Goal: Browse casually

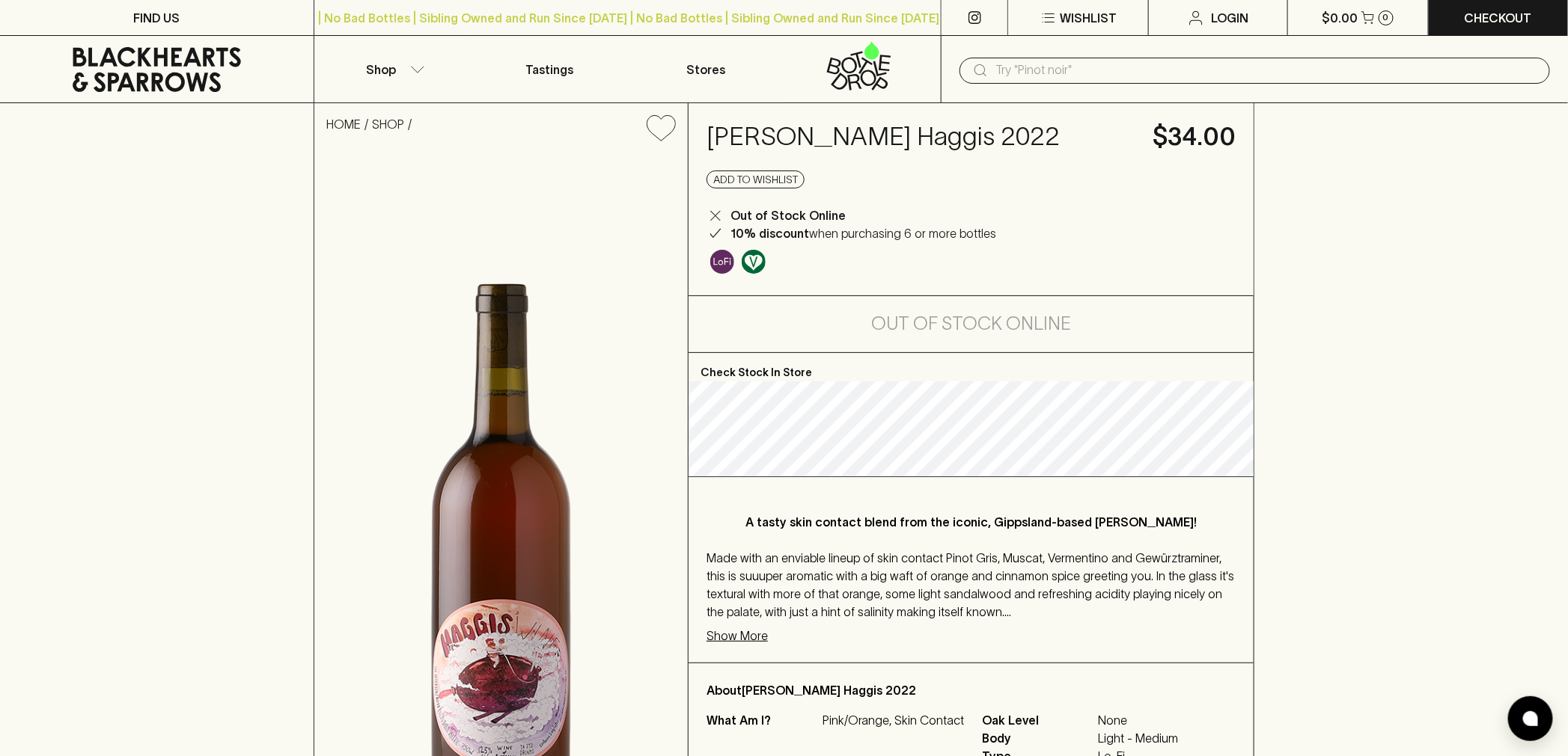
click at [1069, 74] on input "text" at bounding box center [1266, 70] width 543 height 24
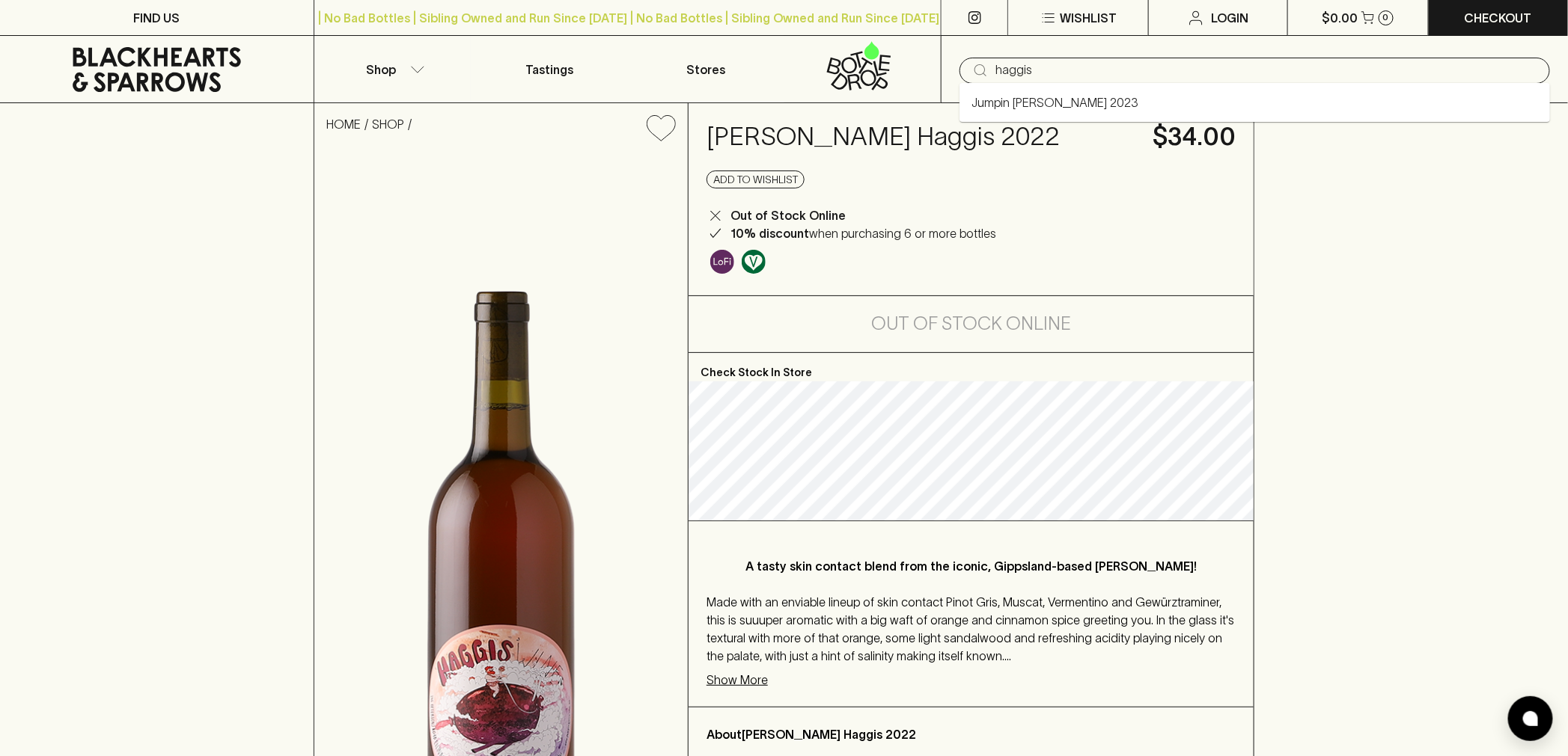
click at [1087, 96] on link "Jumpin Juice Haggis 2023" at bounding box center [1055, 102] width 167 height 18
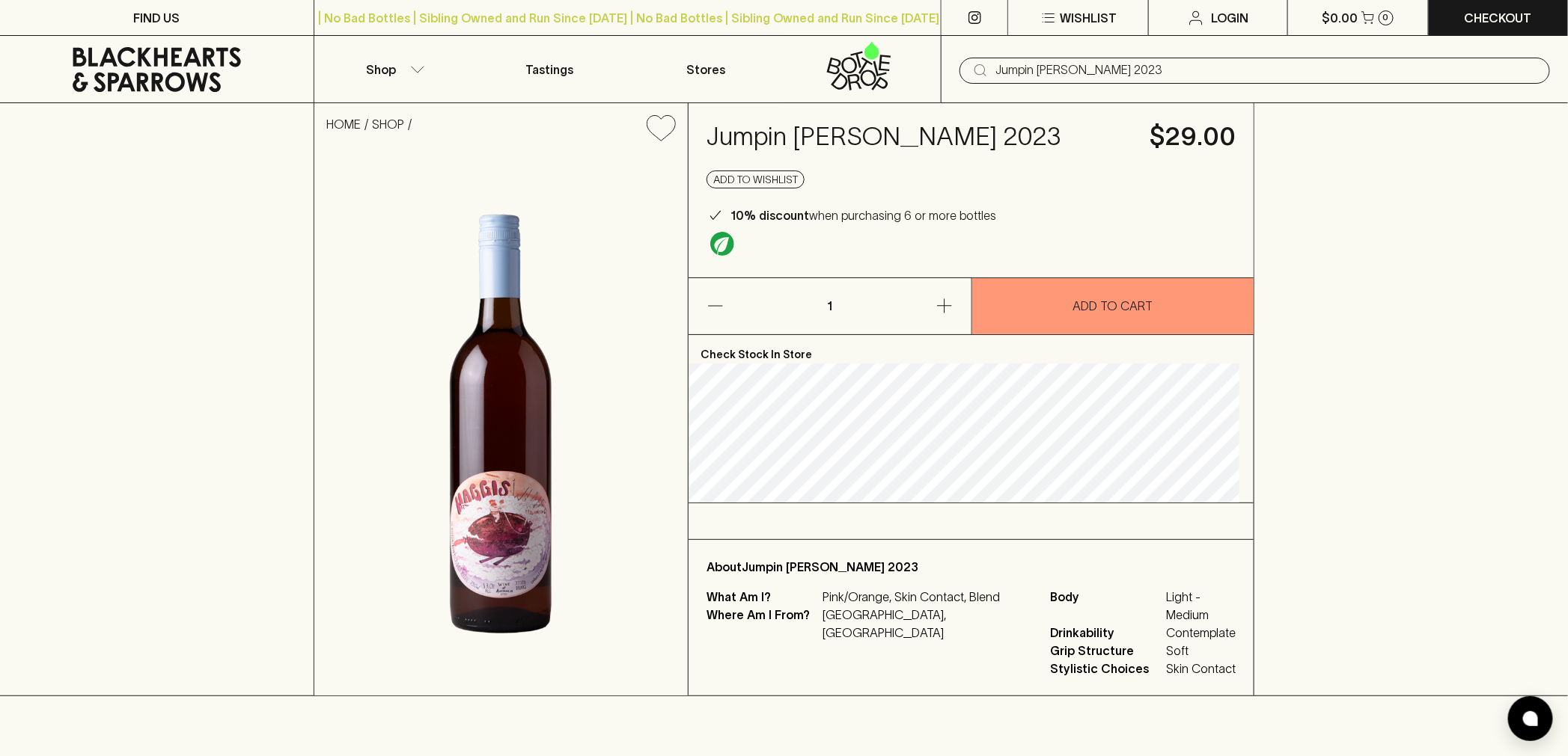
type input "Jumpin Juice Haggis 2023"
click at [939, 145] on h4 "Jumpin Juice Haggis 2023" at bounding box center [919, 136] width 425 height 31
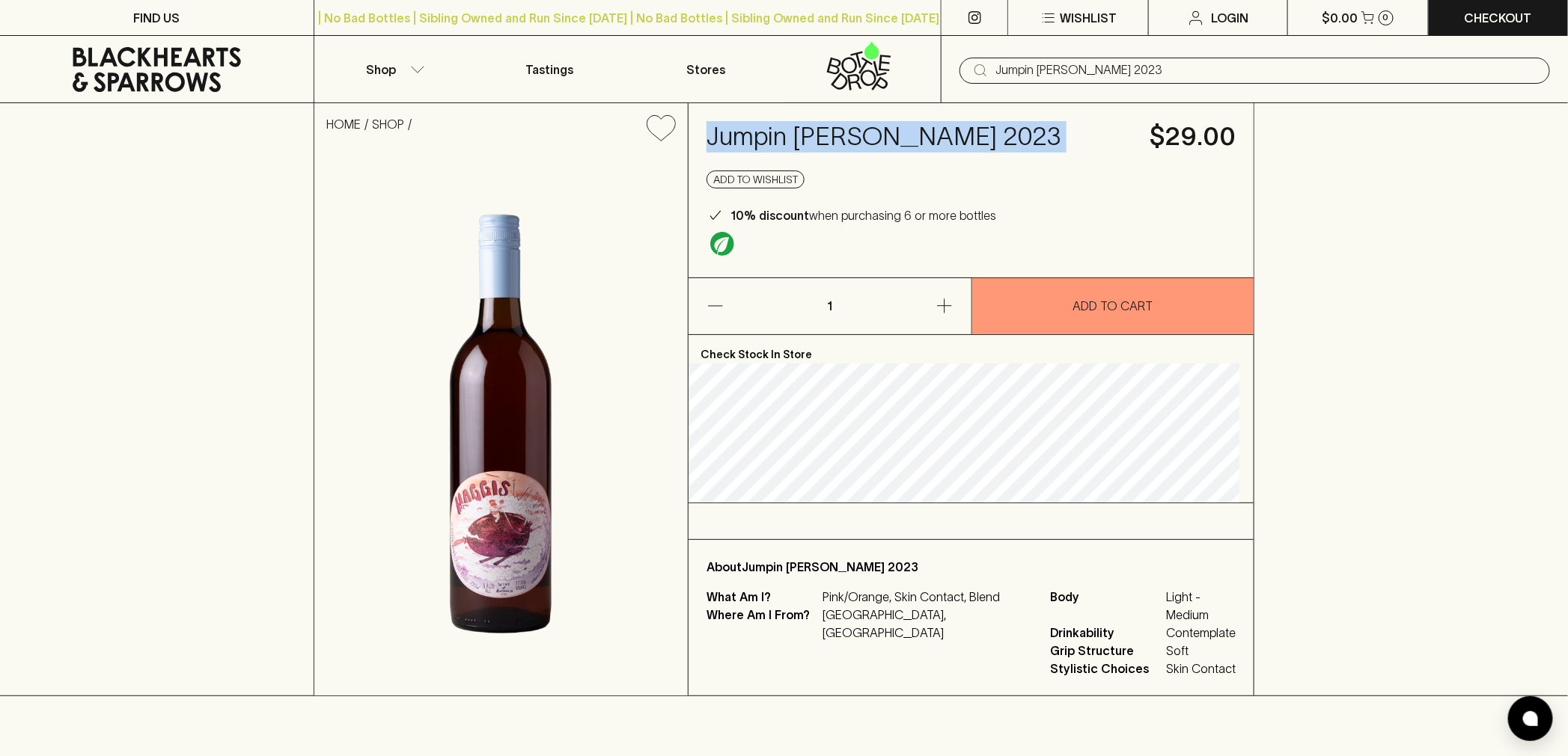
click at [939, 145] on h4 "Jumpin Juice Haggis 2023" at bounding box center [919, 136] width 425 height 31
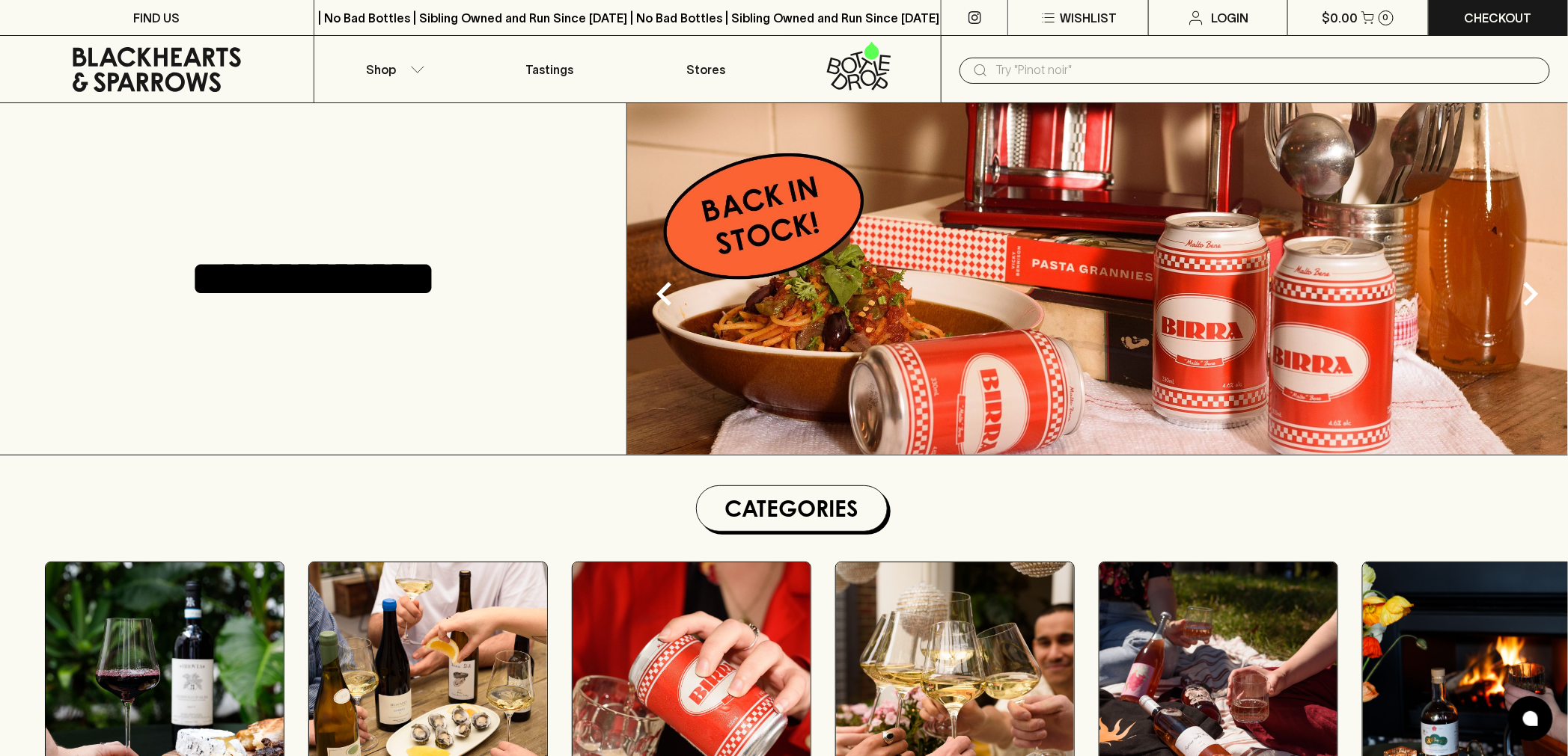
click at [176, 61] on icon at bounding box center [157, 69] width 291 height 45
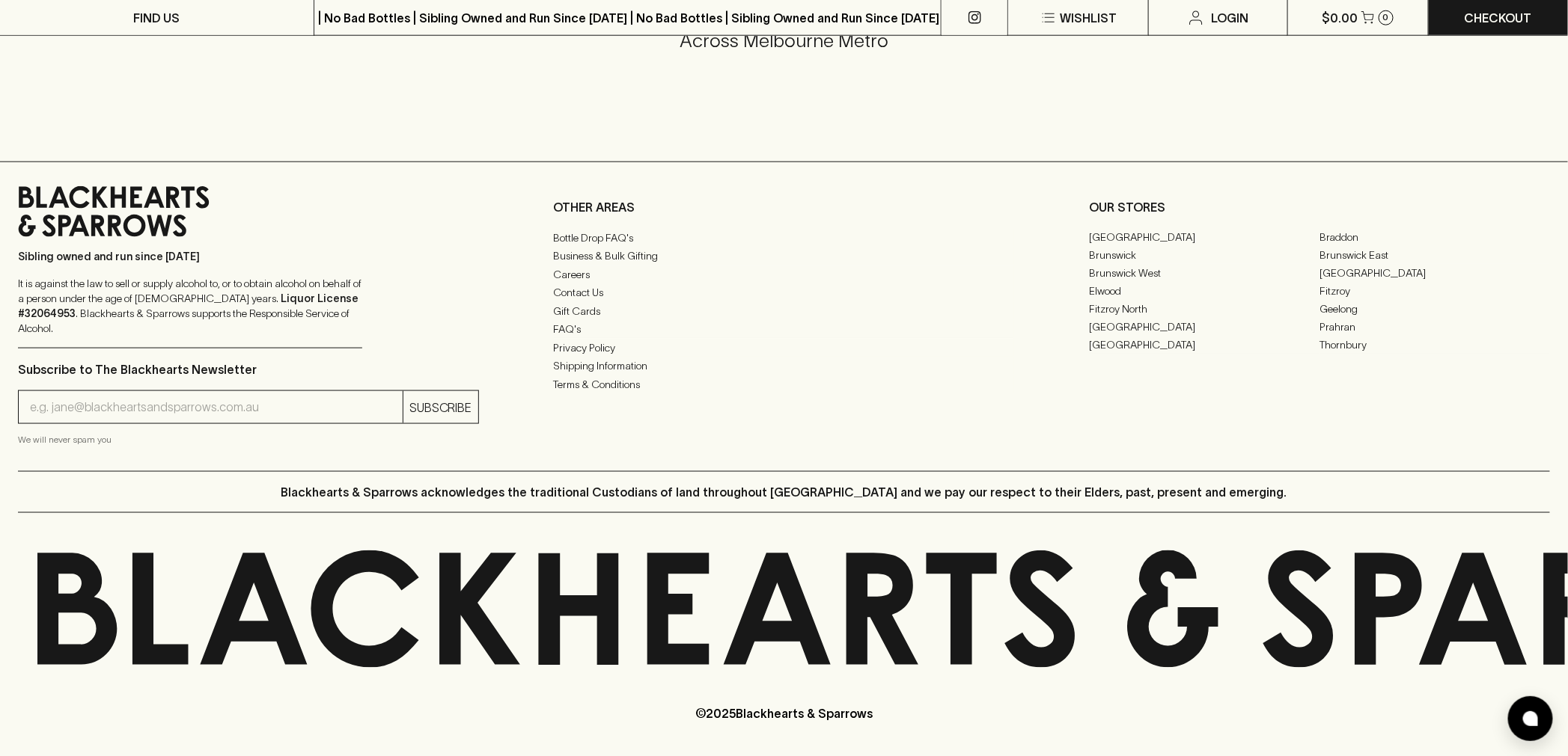
scroll to position [3675, 0]
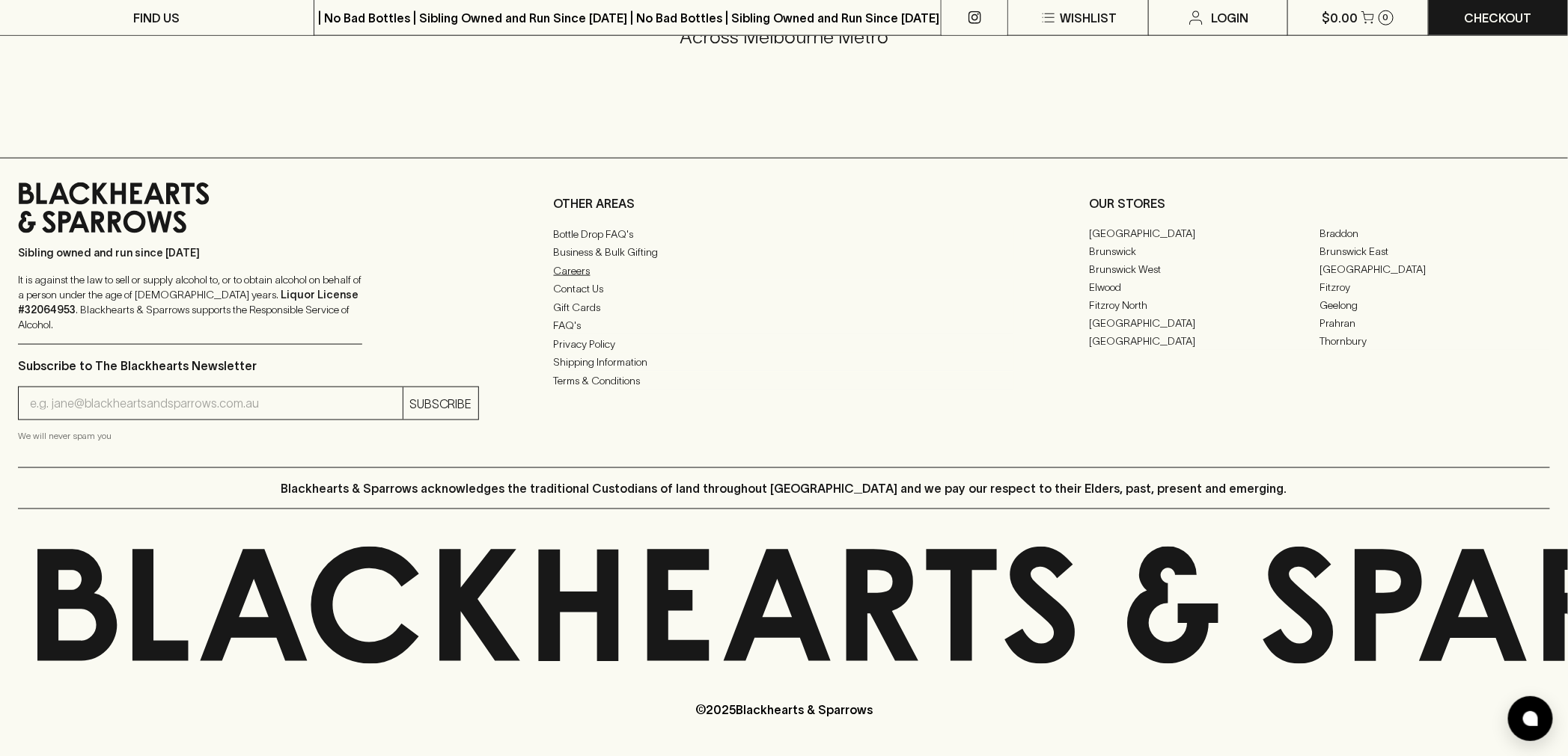
click at [580, 279] on link "Careers" at bounding box center [784, 270] width 461 height 18
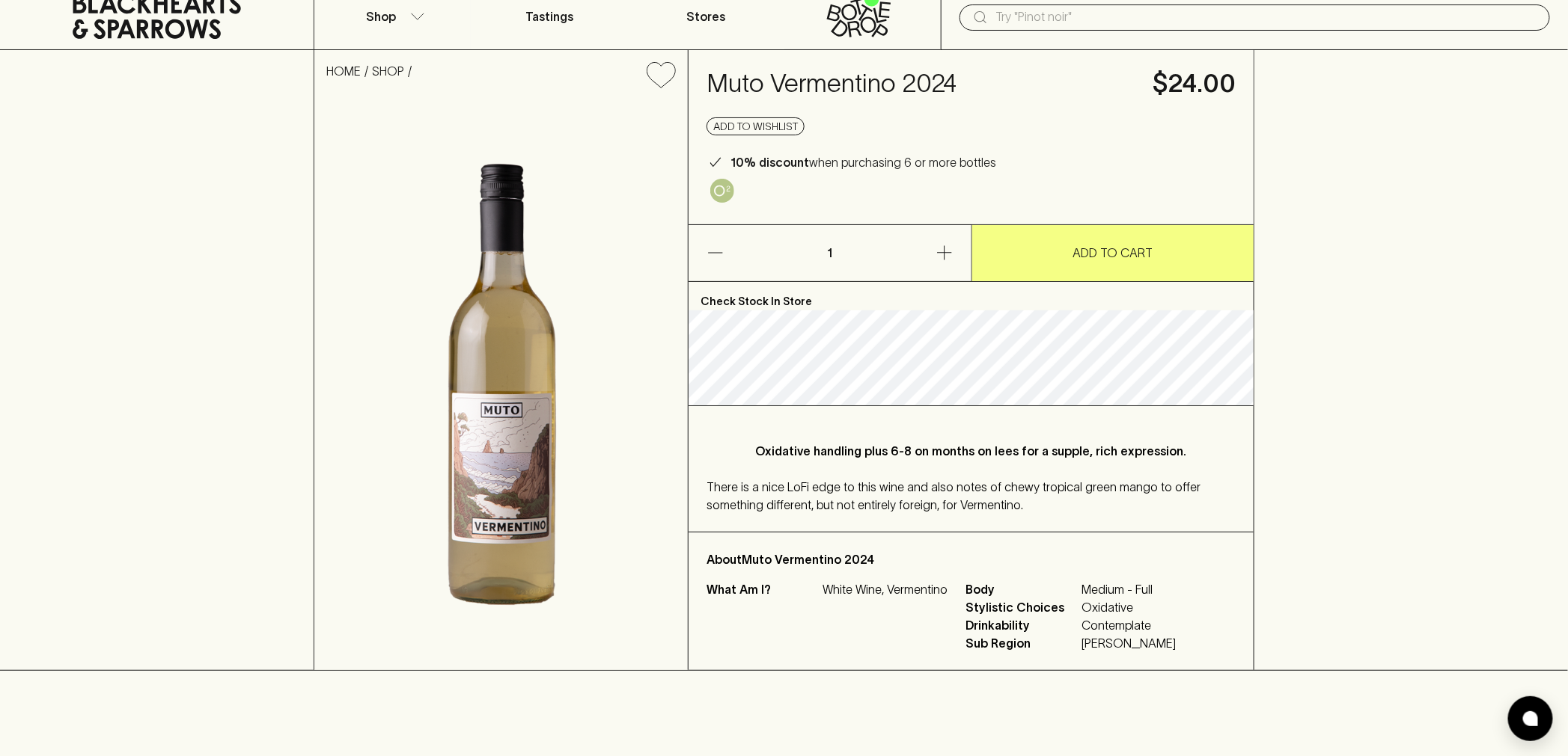
scroll to position [83, 0]
